Goal: Navigation & Orientation: Find specific page/section

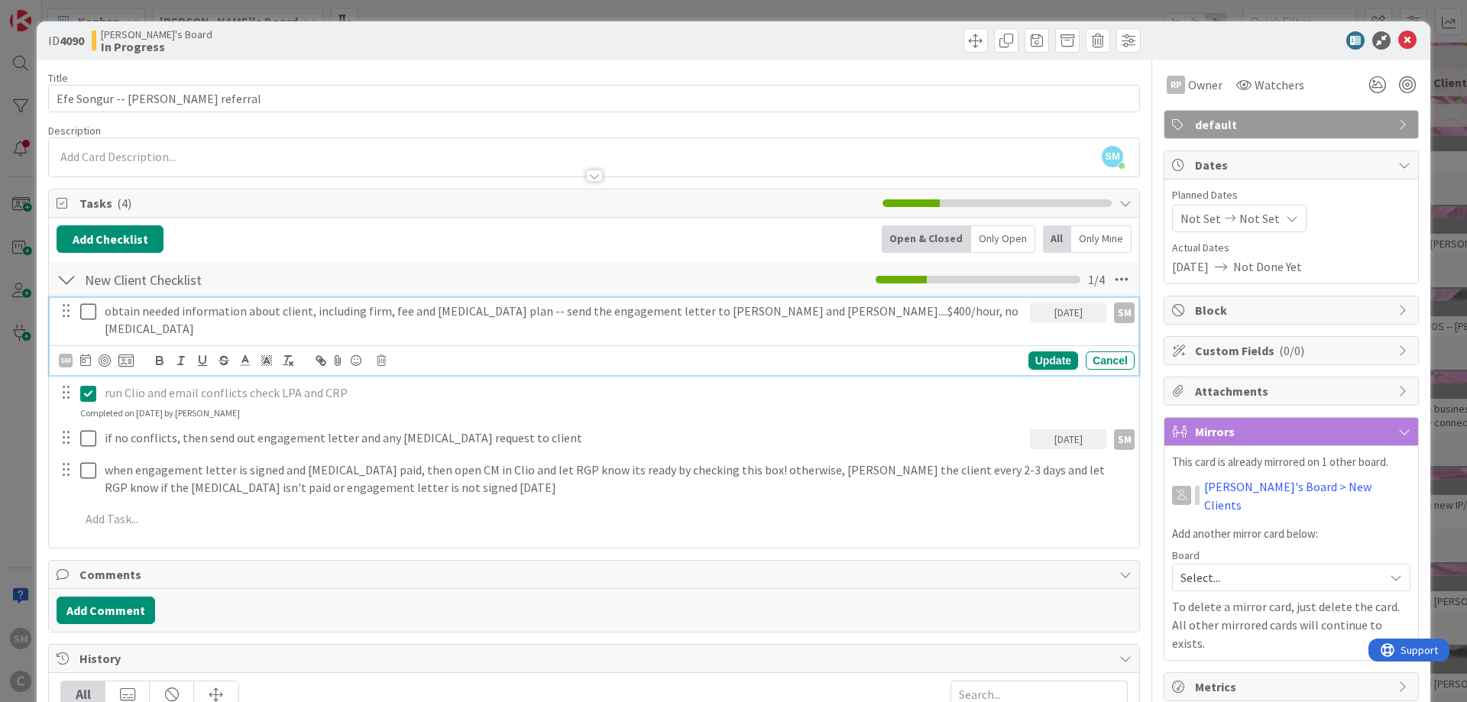
click at [86, 308] on icon at bounding box center [88, 312] width 16 height 18
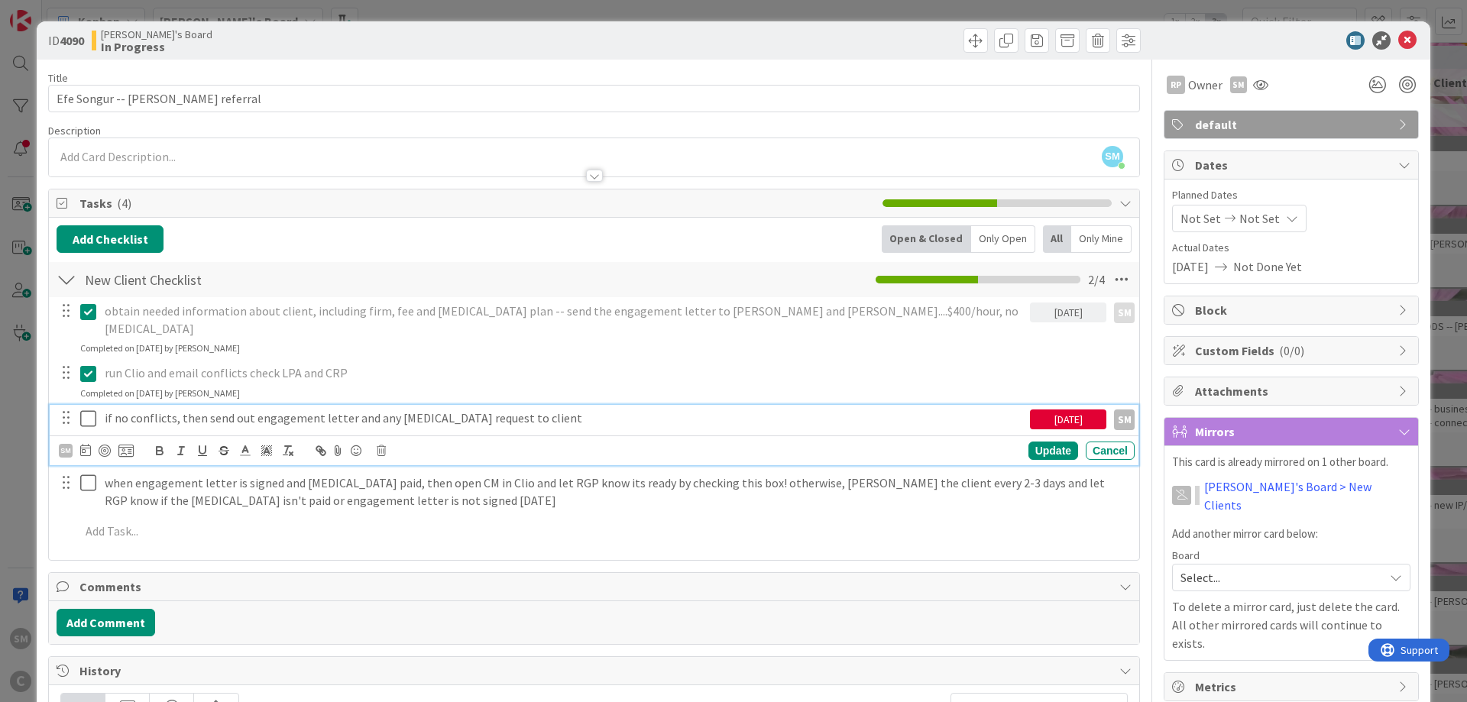
click at [89, 410] on icon at bounding box center [88, 419] width 16 height 18
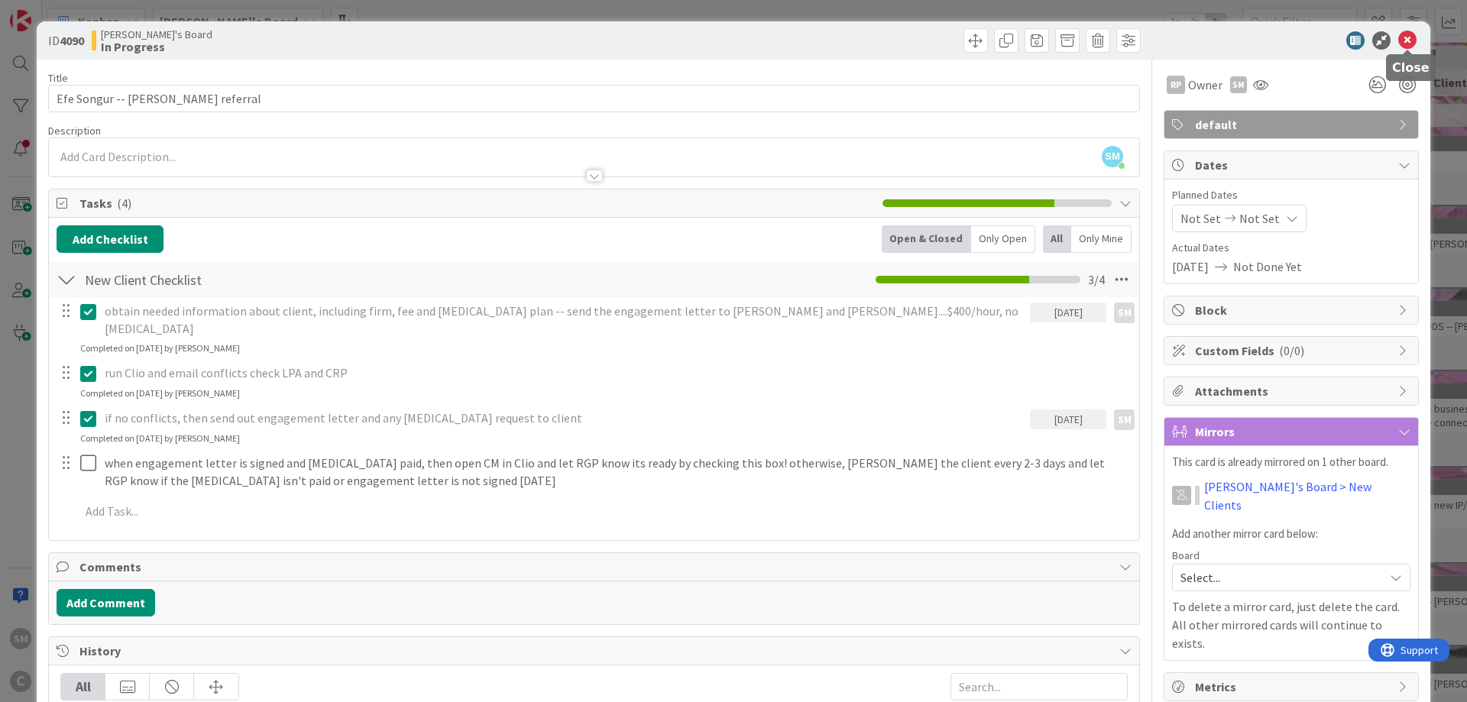
click at [1404, 47] on icon at bounding box center [1407, 40] width 18 height 18
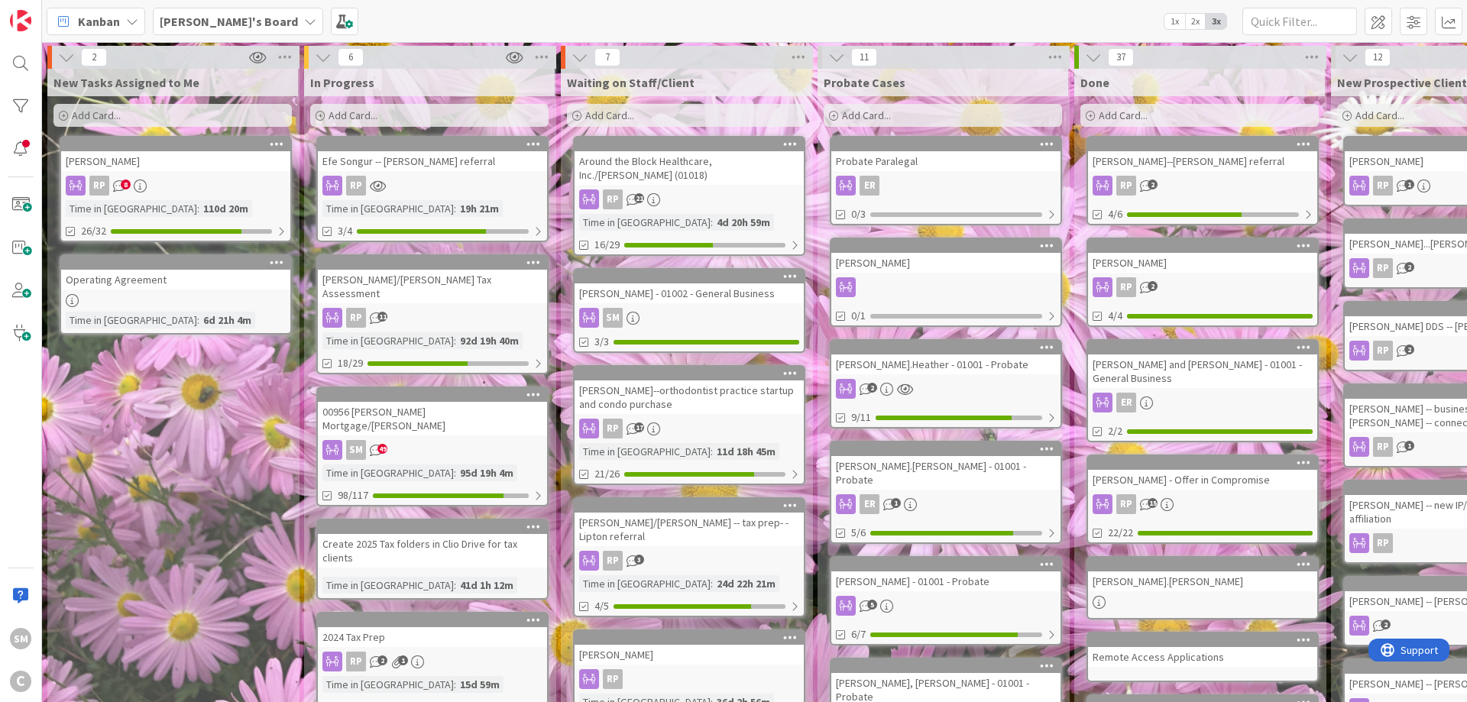
click at [254, 420] on div "New Tasks Assigned to Me Add Card... [PERSON_NAME] RP 8 Time in [GEOGRAPHIC_DAT…" at bounding box center [172, 656] width 251 height 1175
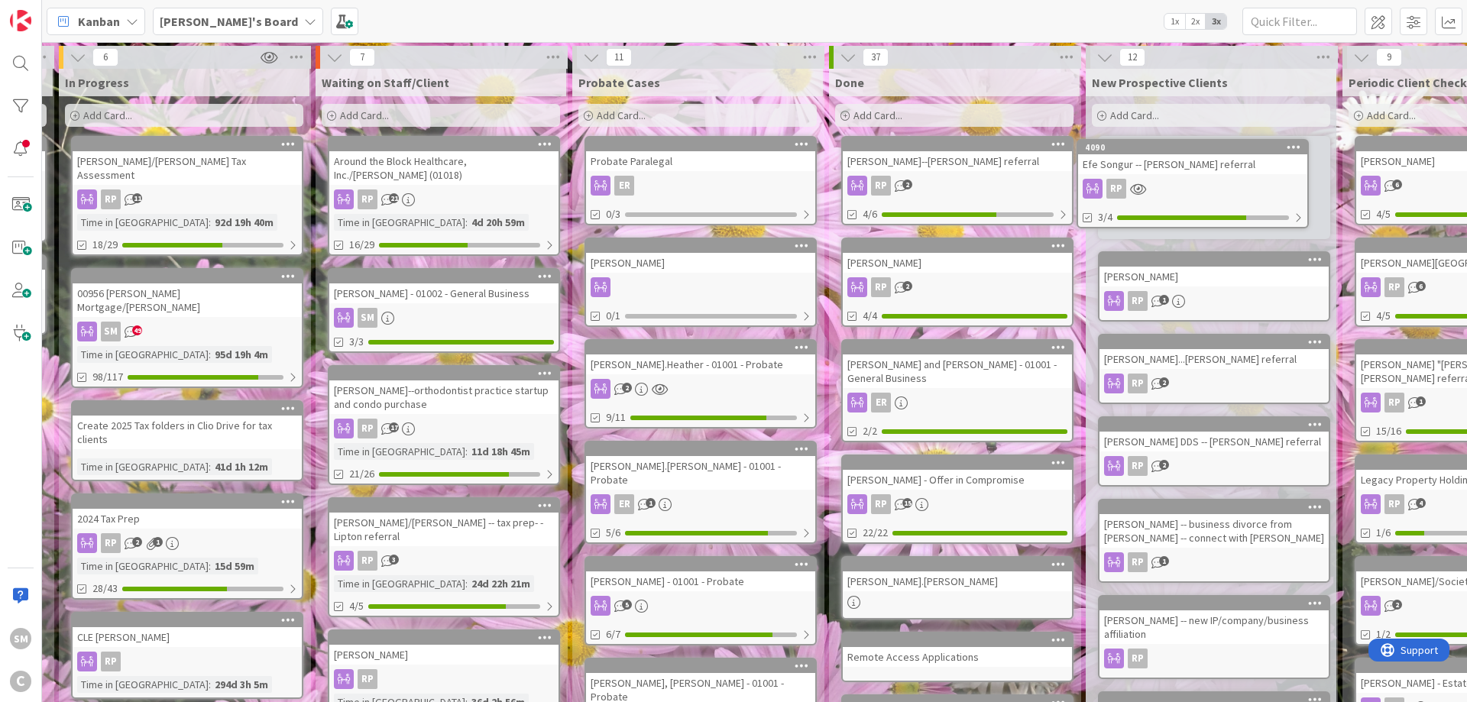
scroll to position [0, 248]
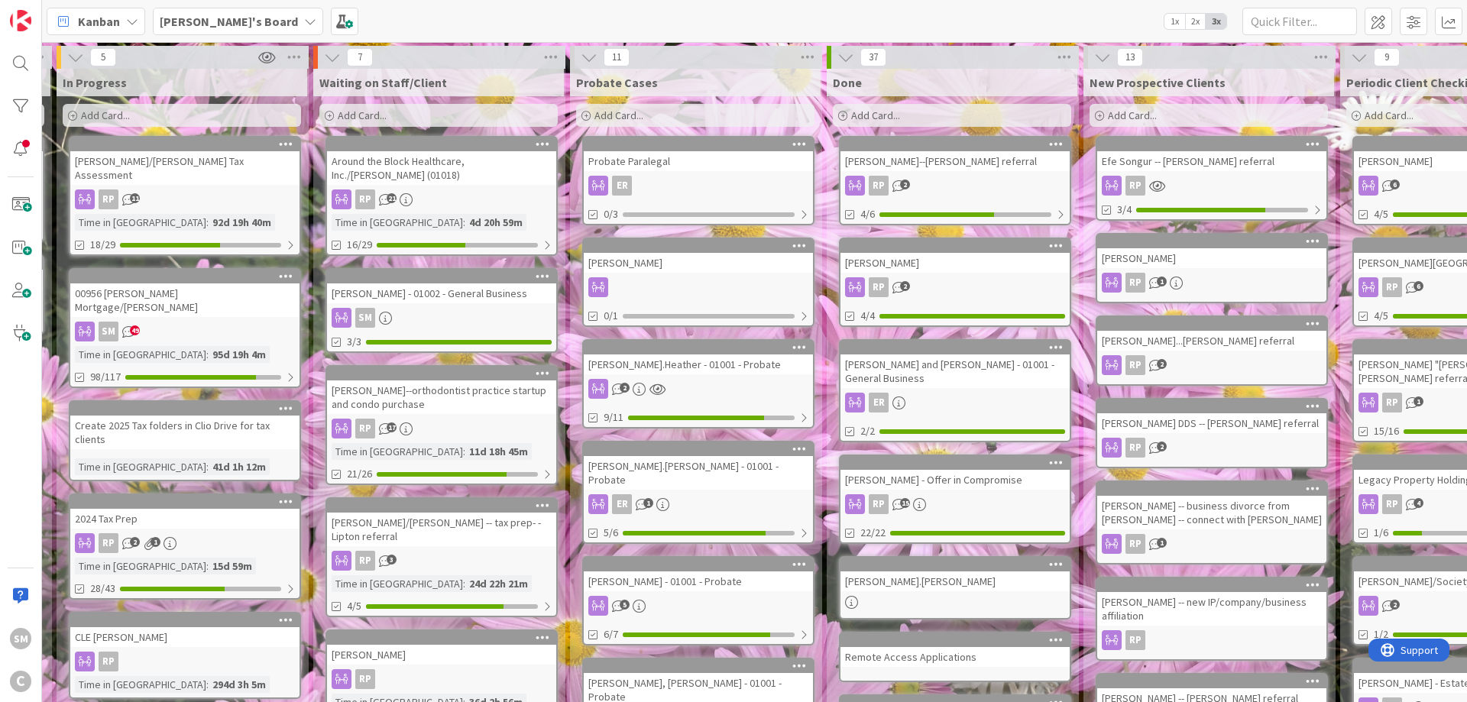
click at [1195, 253] on div "[PERSON_NAME]" at bounding box center [1211, 258] width 229 height 20
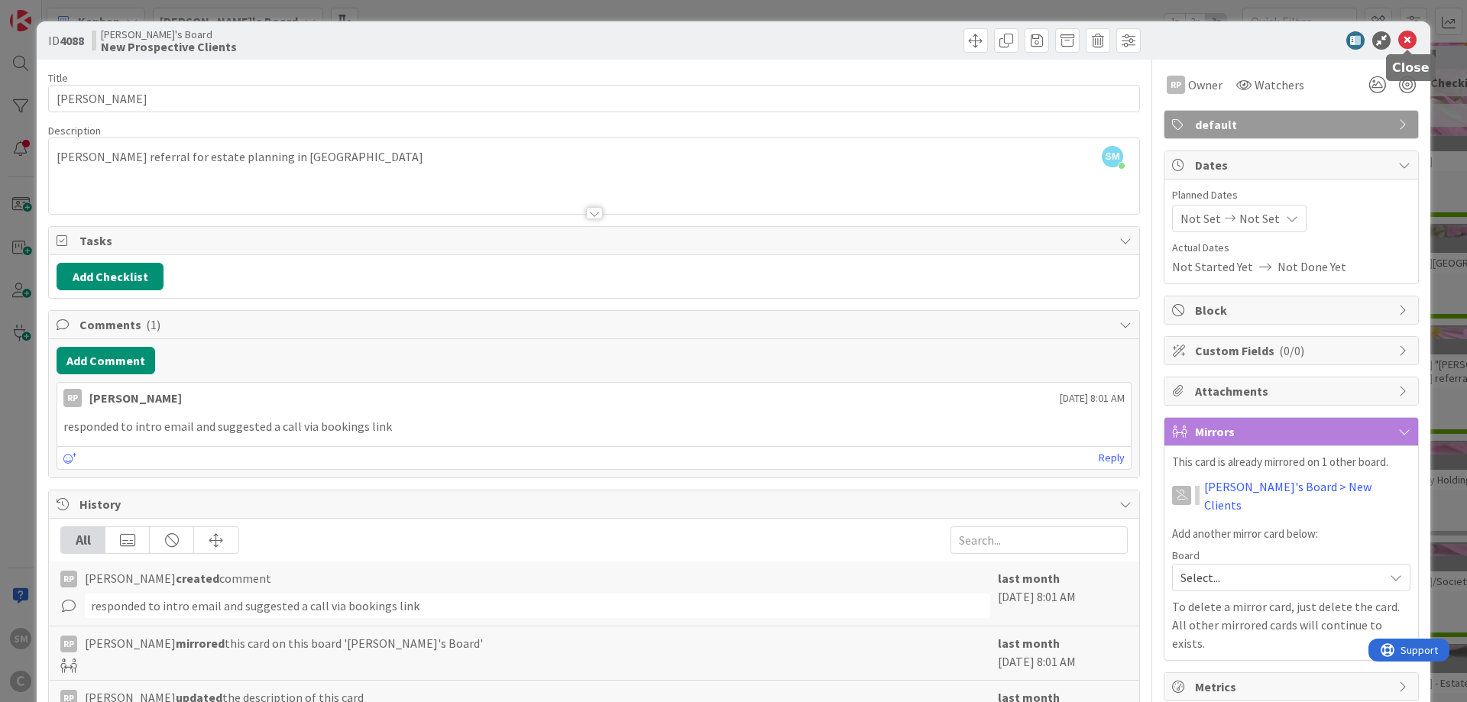
click at [1407, 37] on icon at bounding box center [1407, 40] width 18 height 18
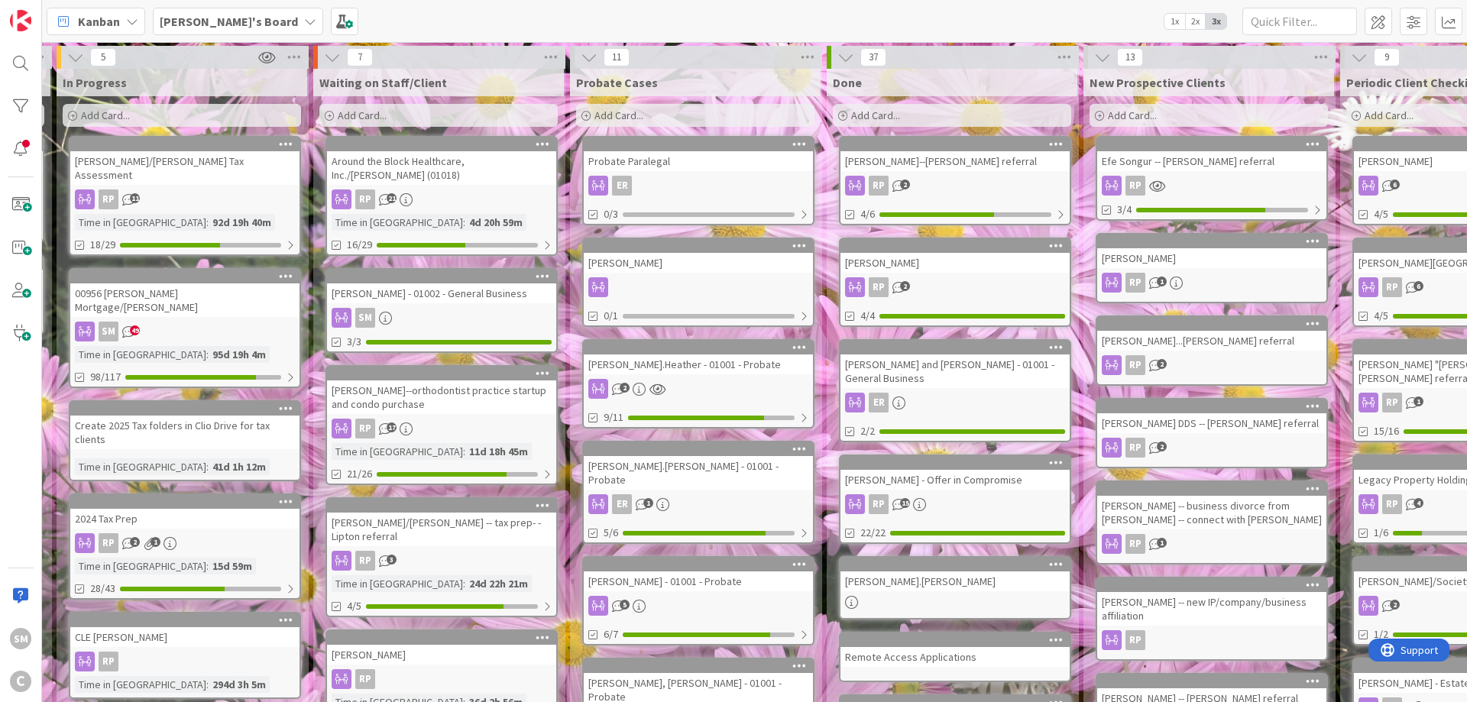
click at [1226, 416] on div "[PERSON_NAME] DDS -- [PERSON_NAME] referral" at bounding box center [1211, 423] width 229 height 20
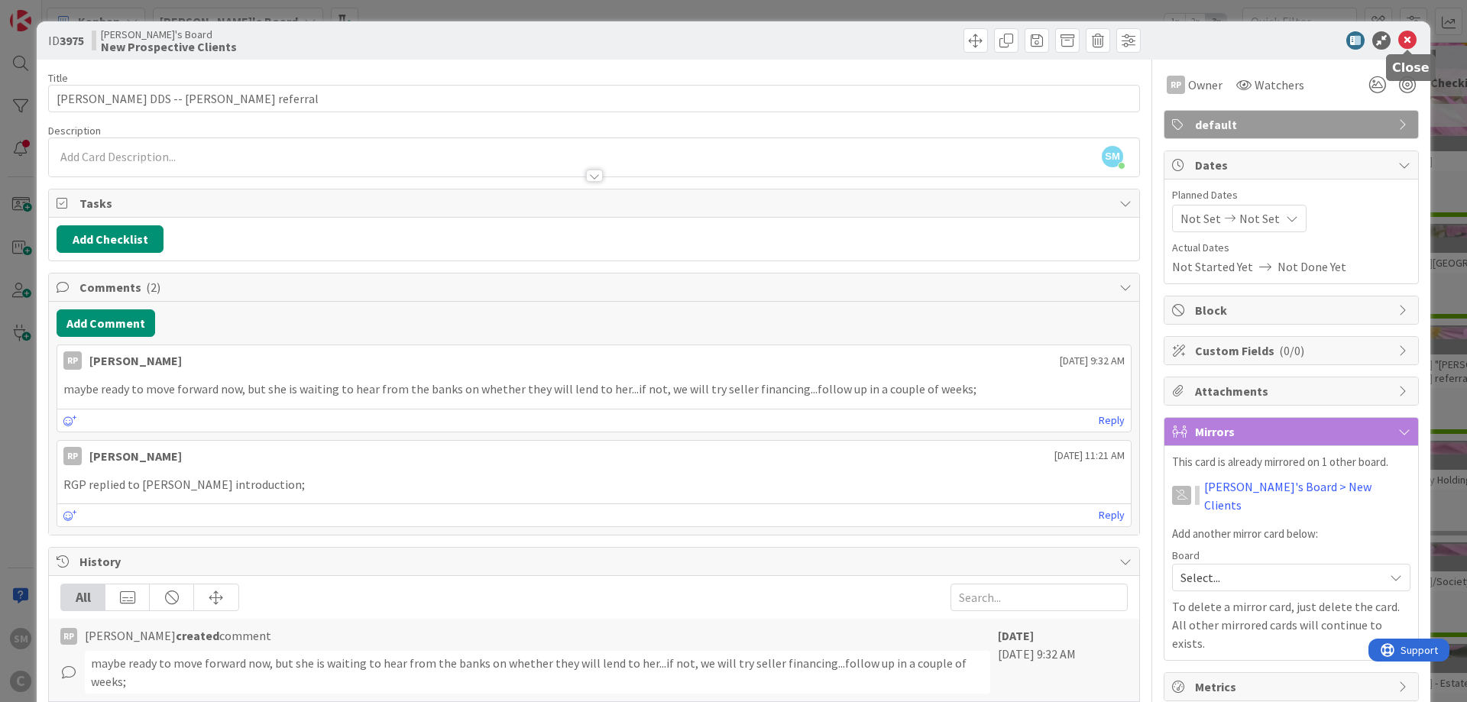
click at [1410, 39] on icon at bounding box center [1407, 40] width 18 height 18
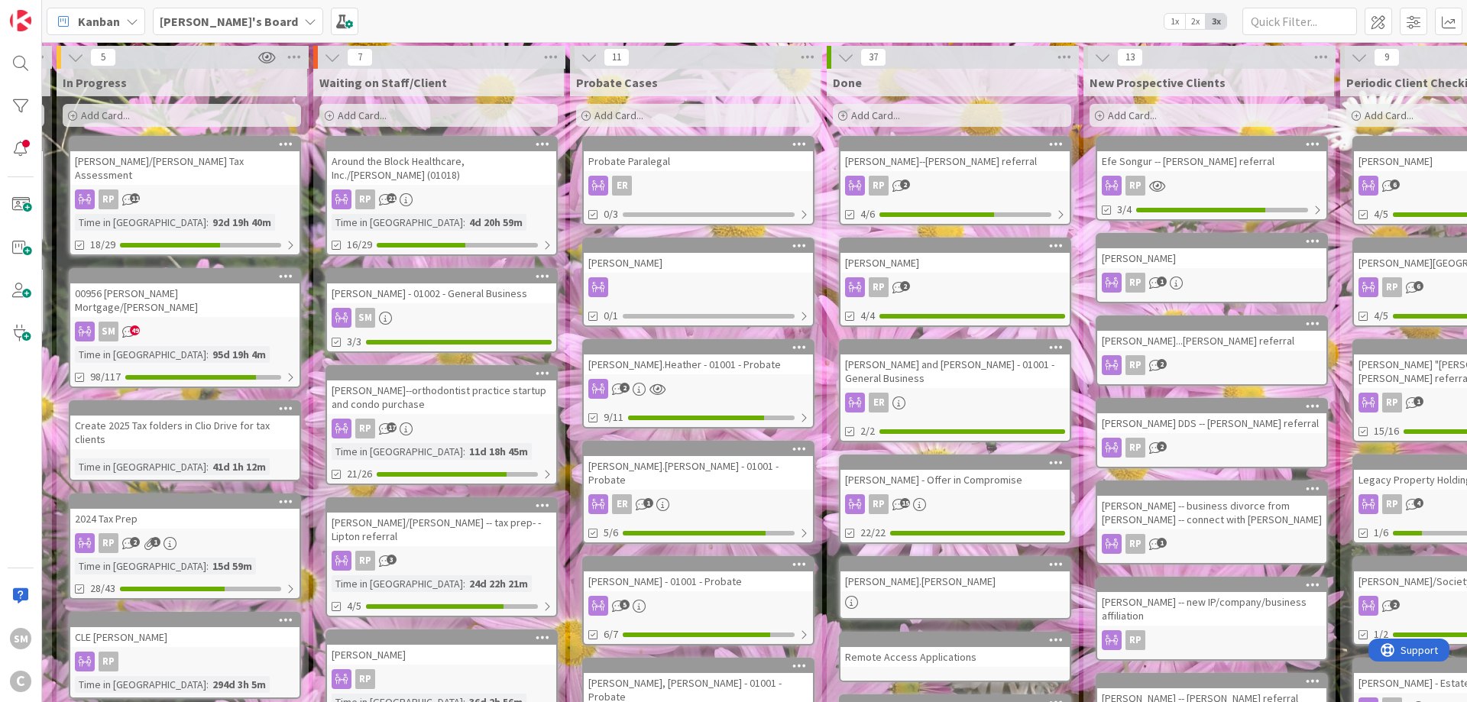
click at [410, 283] on div "[PERSON_NAME] - 01002 - General Business" at bounding box center [441, 293] width 229 height 20
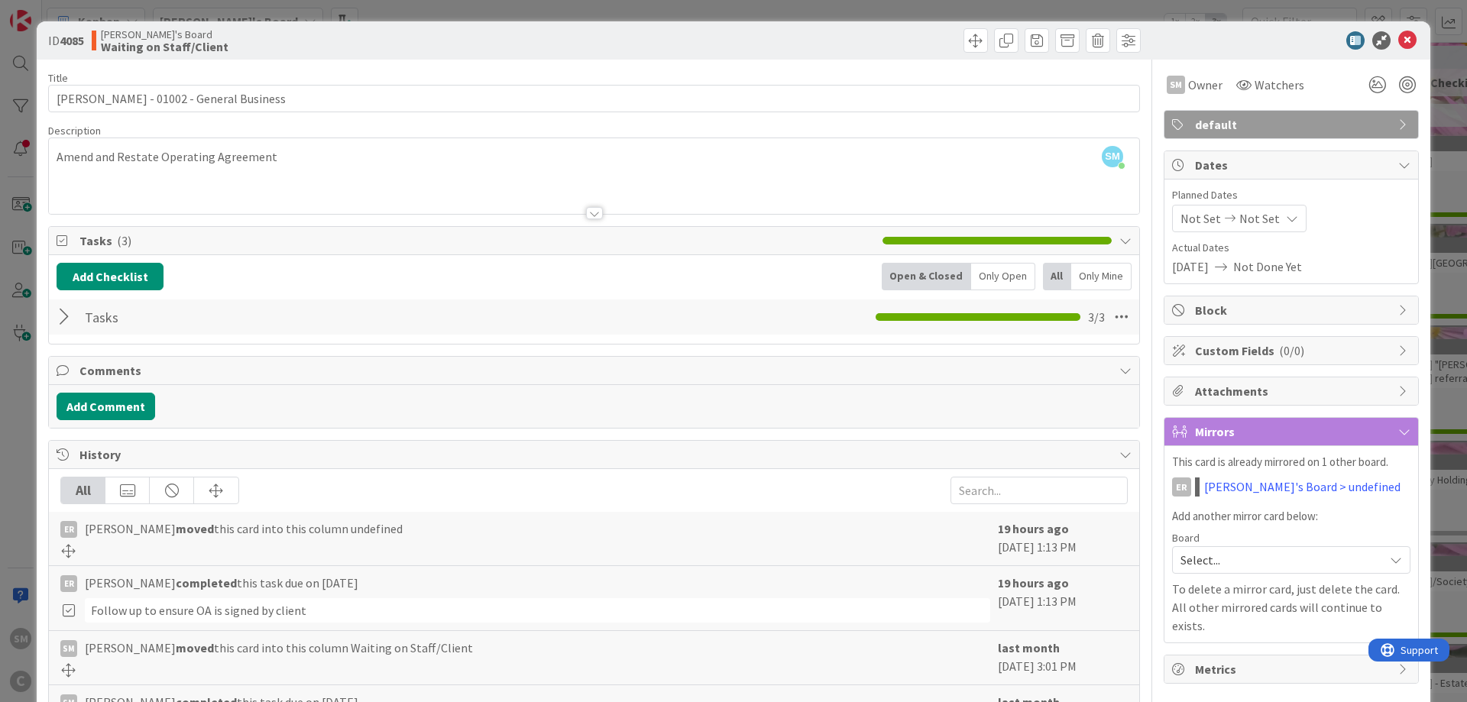
click at [60, 320] on div at bounding box center [67, 317] width 20 height 28
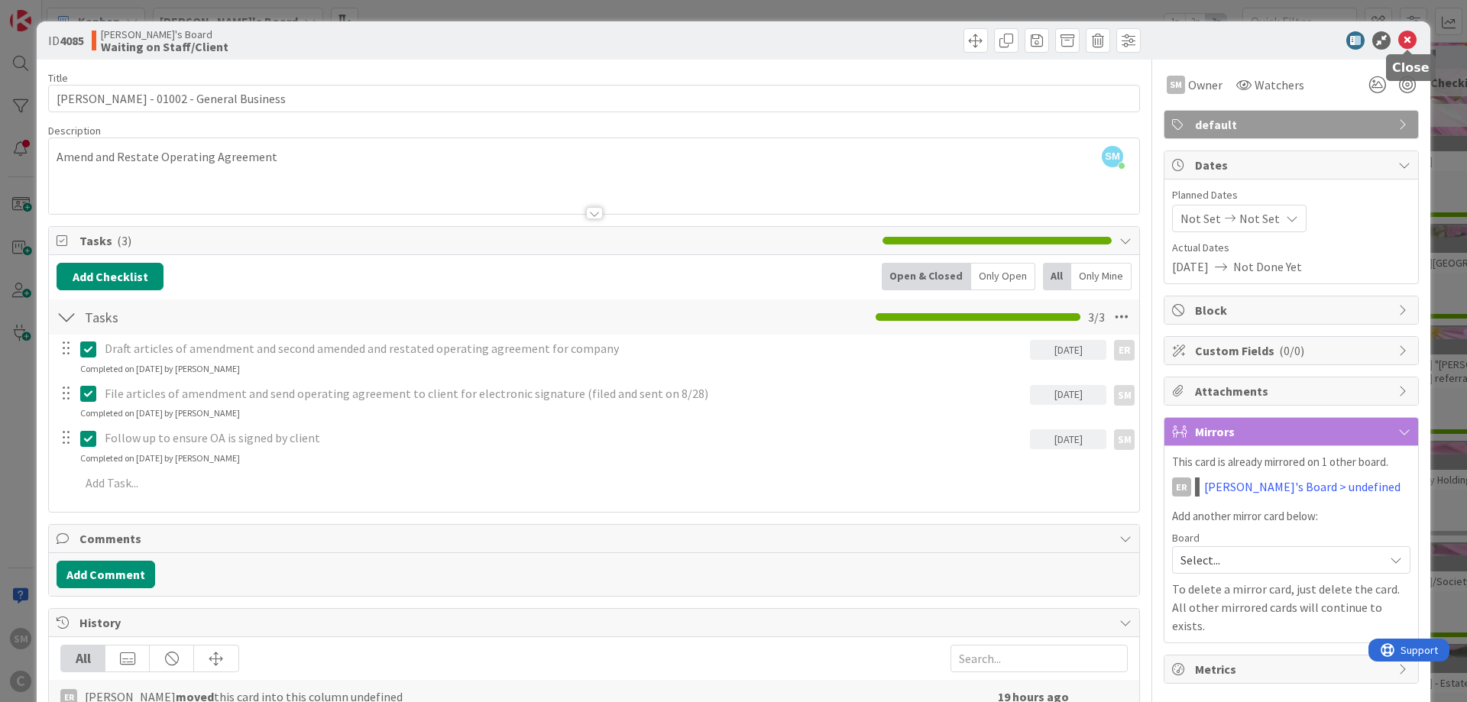
click at [1408, 44] on icon at bounding box center [1407, 40] width 18 height 18
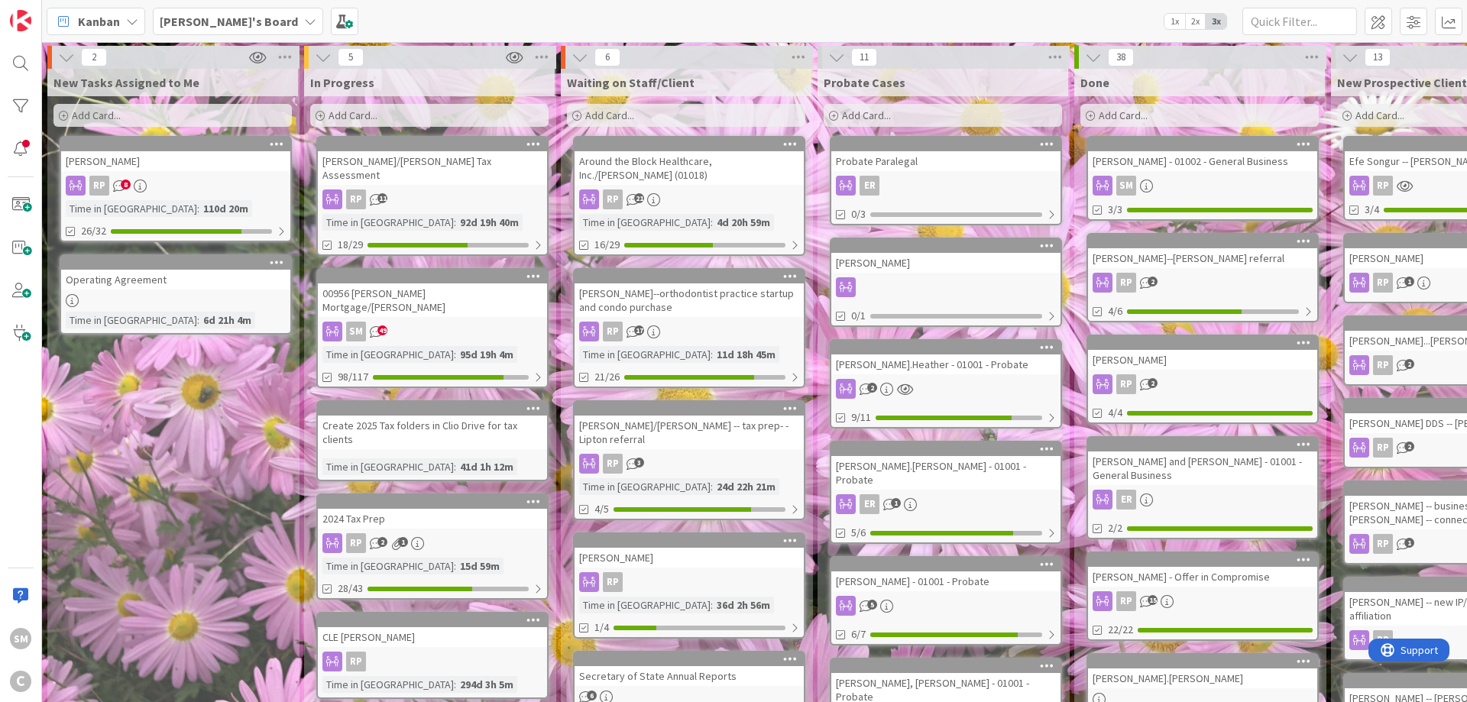
drag, startPoint x: 572, startPoint y: 332, endPoint x: 429, endPoint y: 328, distance: 143.7
click at [203, 406] on div "New Tasks Assigned to Me Add Card... [PERSON_NAME] RP 8 Time in [GEOGRAPHIC_DAT…" at bounding box center [172, 656] width 251 height 1175
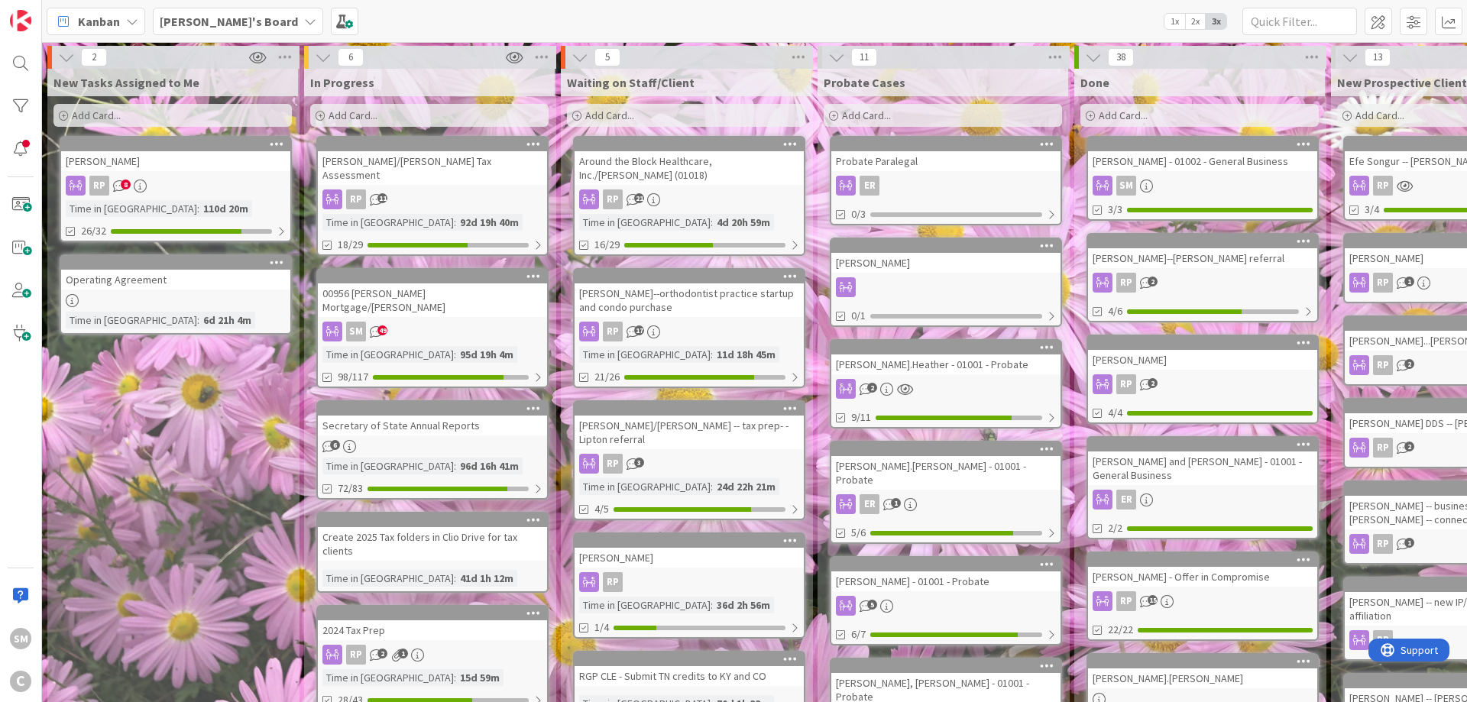
click at [707, 169] on div "Around the Block Healthcare, Inc./[PERSON_NAME] (01018)" at bounding box center [689, 168] width 229 height 34
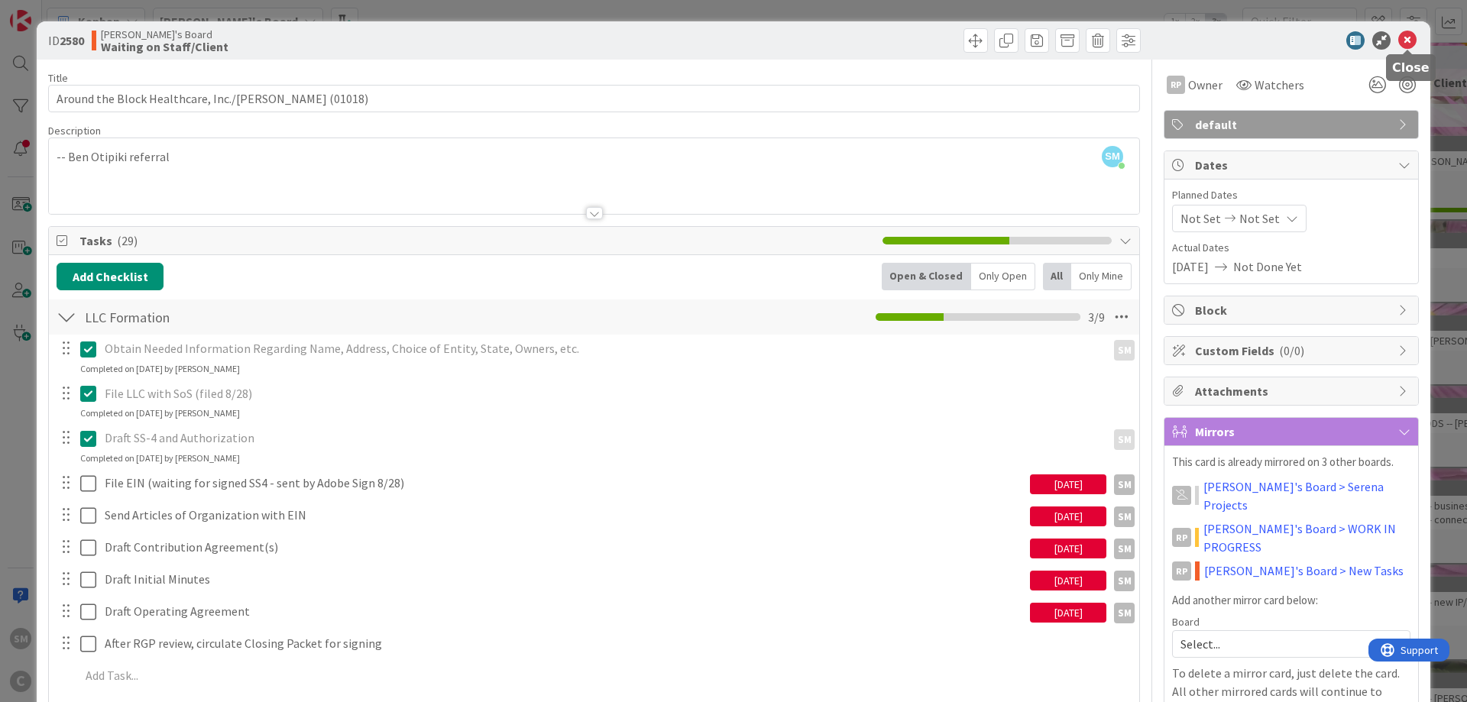
click at [1407, 35] on icon at bounding box center [1407, 40] width 18 height 18
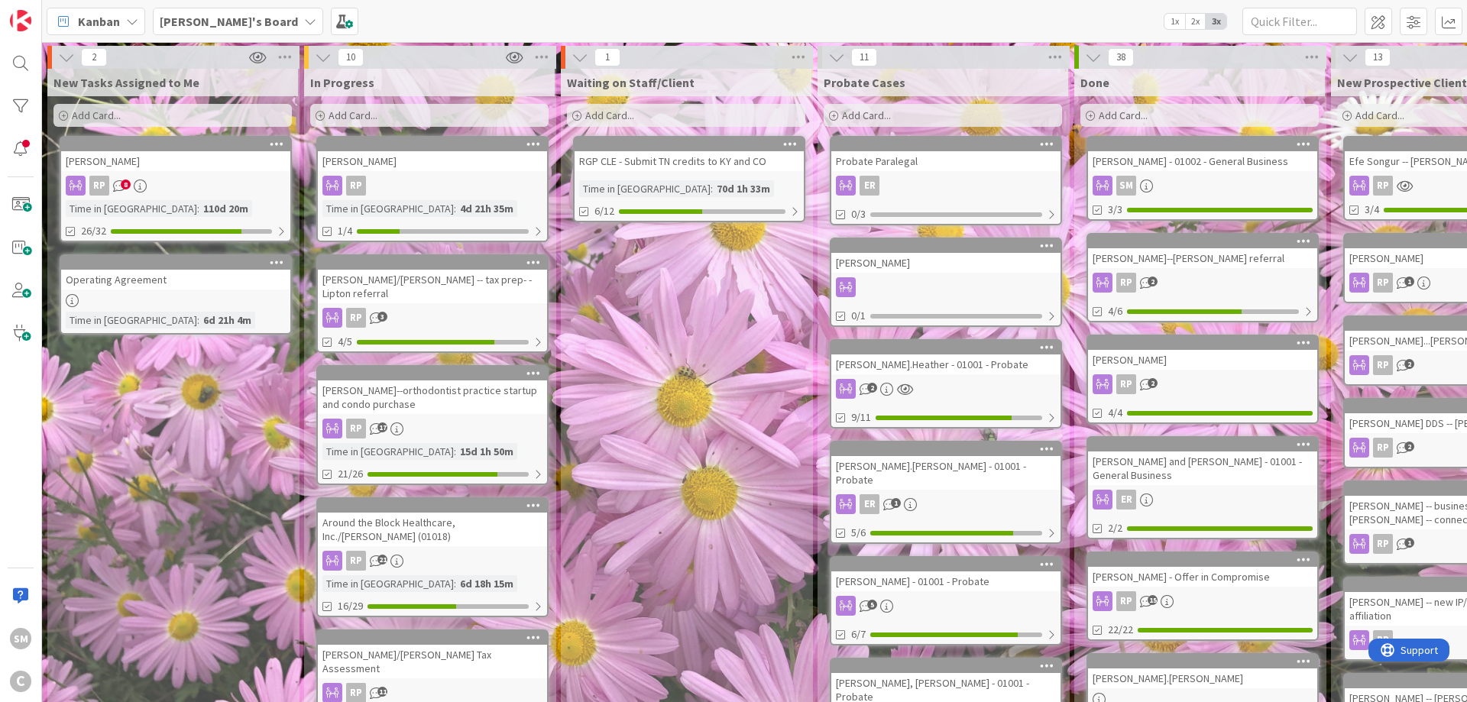
click at [687, 303] on div "Waiting on Staff/Client Add Card... RGP CLE - Submit TN credits to KY and CO Ti…" at bounding box center [686, 693] width 251 height 1248
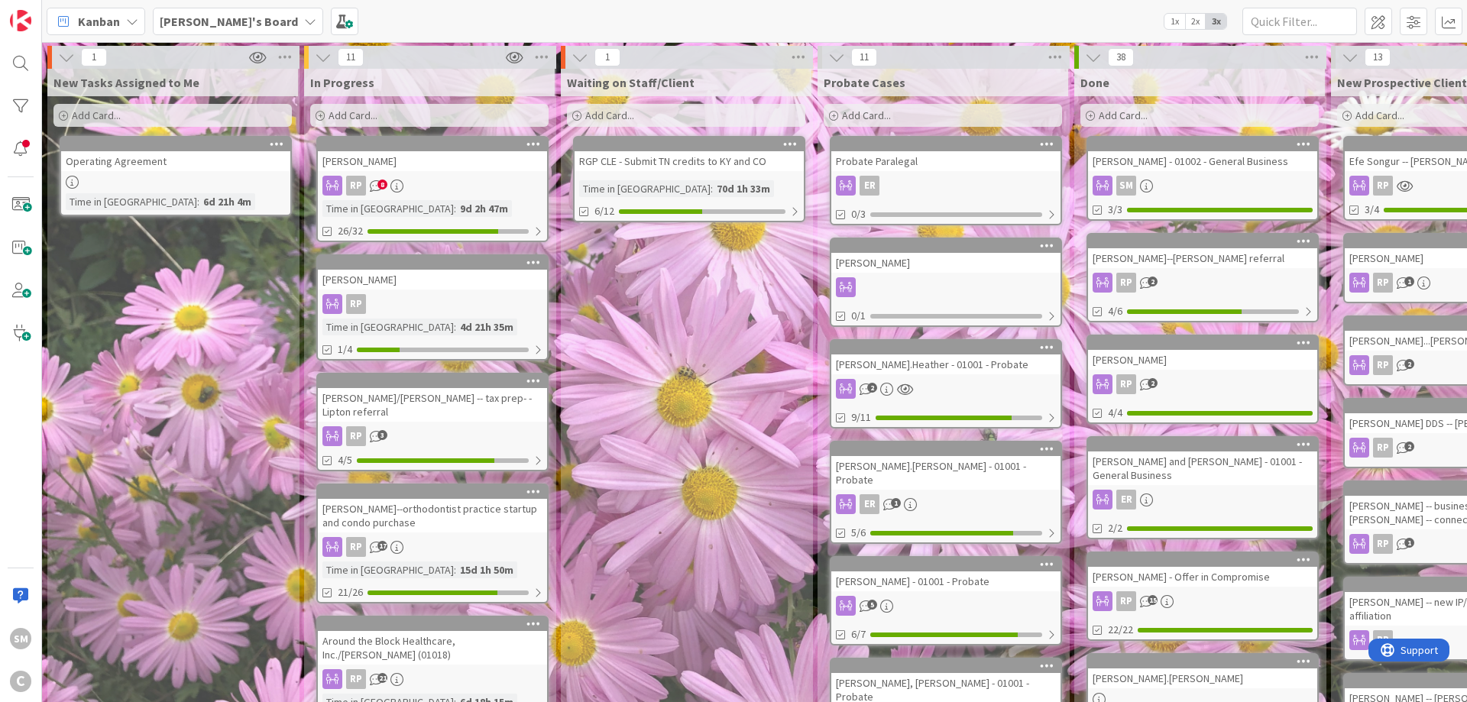
click at [199, 20] on b "[PERSON_NAME]'s Board" at bounding box center [229, 21] width 138 height 15
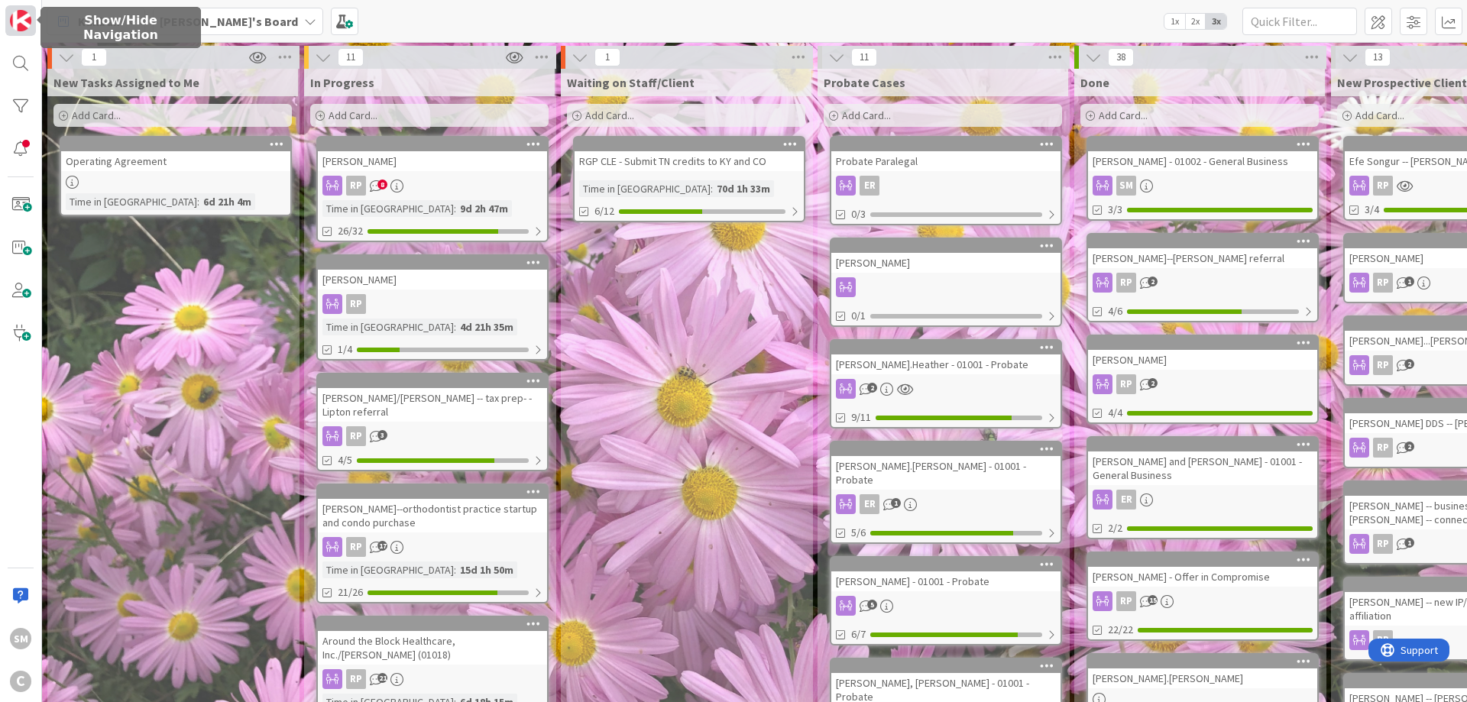
click at [17, 19] on img at bounding box center [20, 20] width 21 height 21
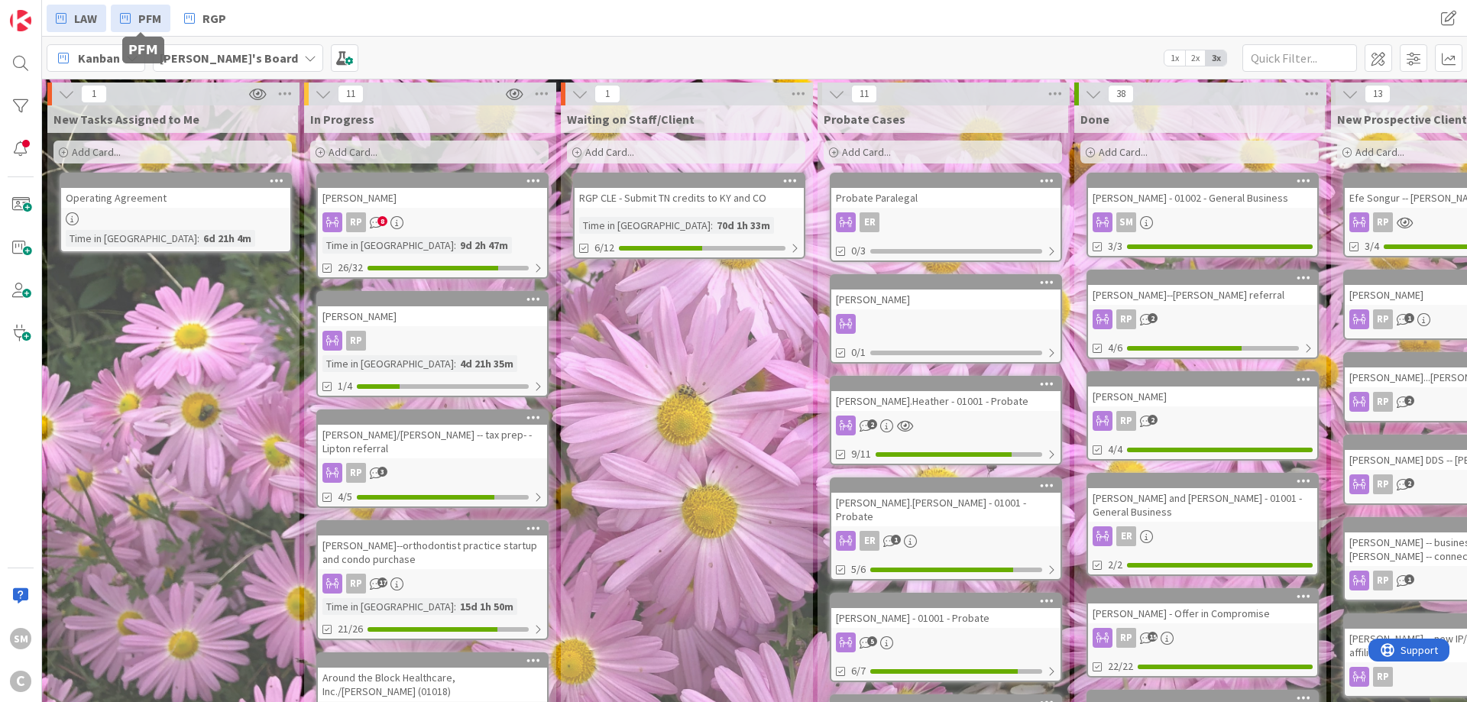
click at [142, 21] on span "PFM" at bounding box center [149, 18] width 23 height 18
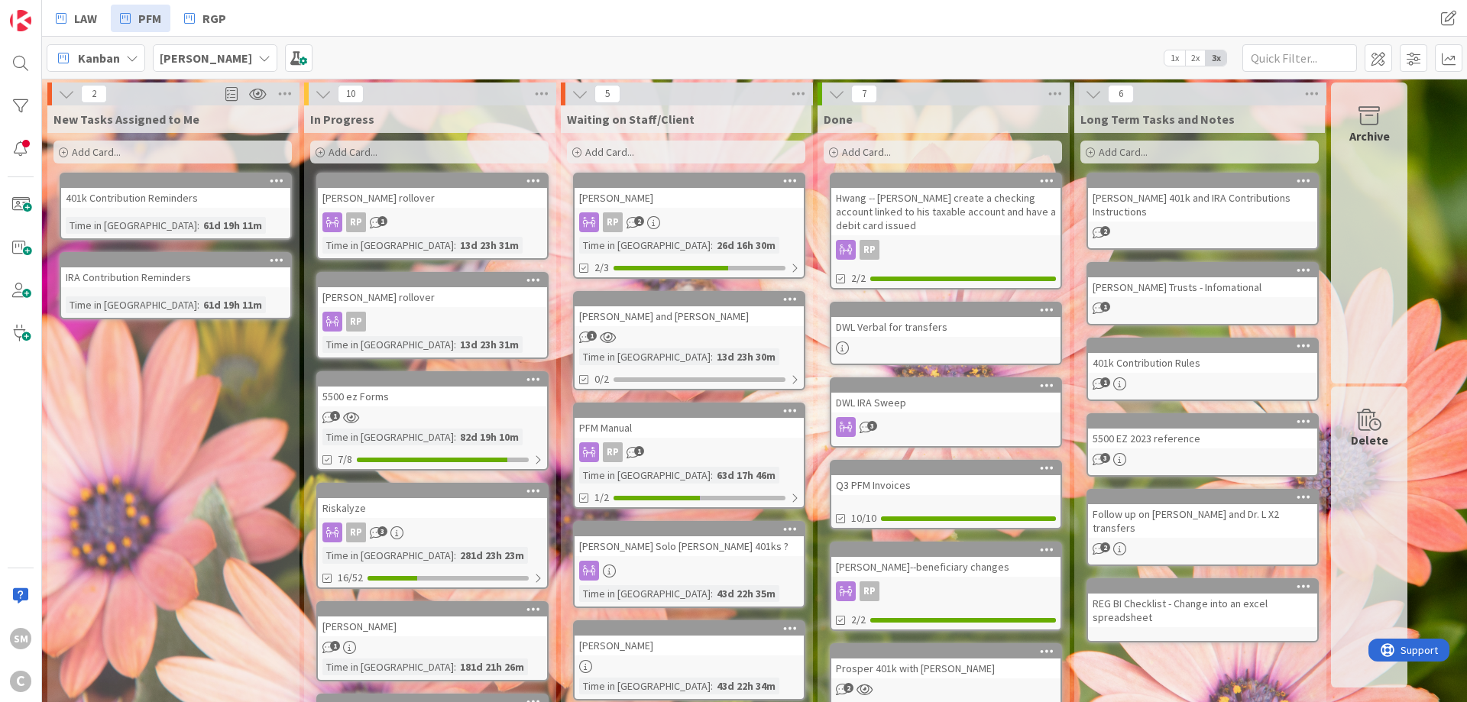
click at [452, 219] on div "RP 1" at bounding box center [432, 222] width 229 height 20
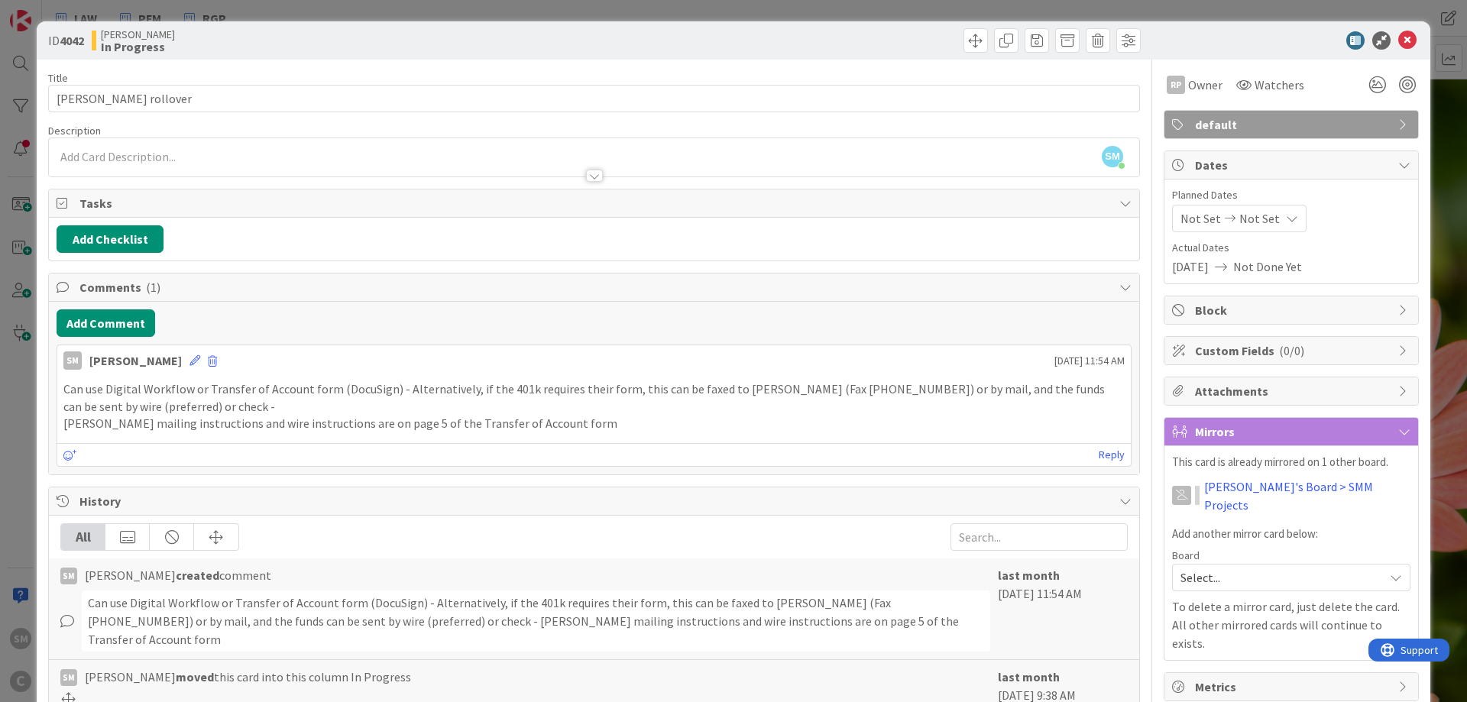
click at [253, 392] on p "Can use Digital Workflow or Transfer of Account form (DocuSign) - Alternatively…" at bounding box center [593, 398] width 1061 height 34
drag, startPoint x: 209, startPoint y: 392, endPoint x: 307, endPoint y: 387, distance: 97.9
click at [307, 387] on p "Can use Digital Workflow or Transfer of Account form (DocuSign) - Alternatively…" at bounding box center [593, 398] width 1061 height 34
drag, startPoint x: 207, startPoint y: 393, endPoint x: 332, endPoint y: 392, distance: 124.5
click at [332, 392] on p "Can use Digital Workflow or Transfer of Account form (DocuSign) - Alternatively…" at bounding box center [593, 398] width 1061 height 34
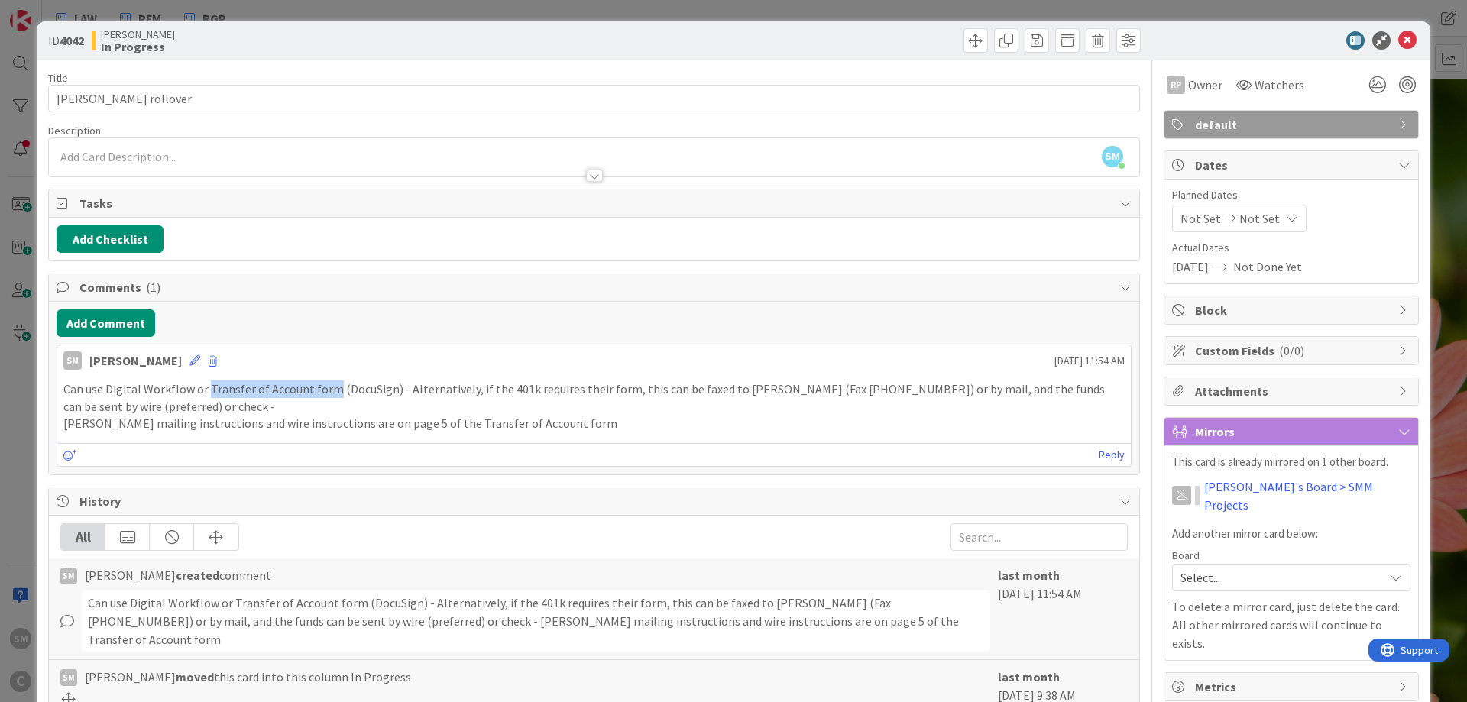
copy p "Transfer of Account form"
click at [410, 390] on p "Can use Digital Workflow or Transfer of Account form (DocuSign) - Alternatively…" at bounding box center [593, 398] width 1061 height 34
